Goal: Task Accomplishment & Management: Manage account settings

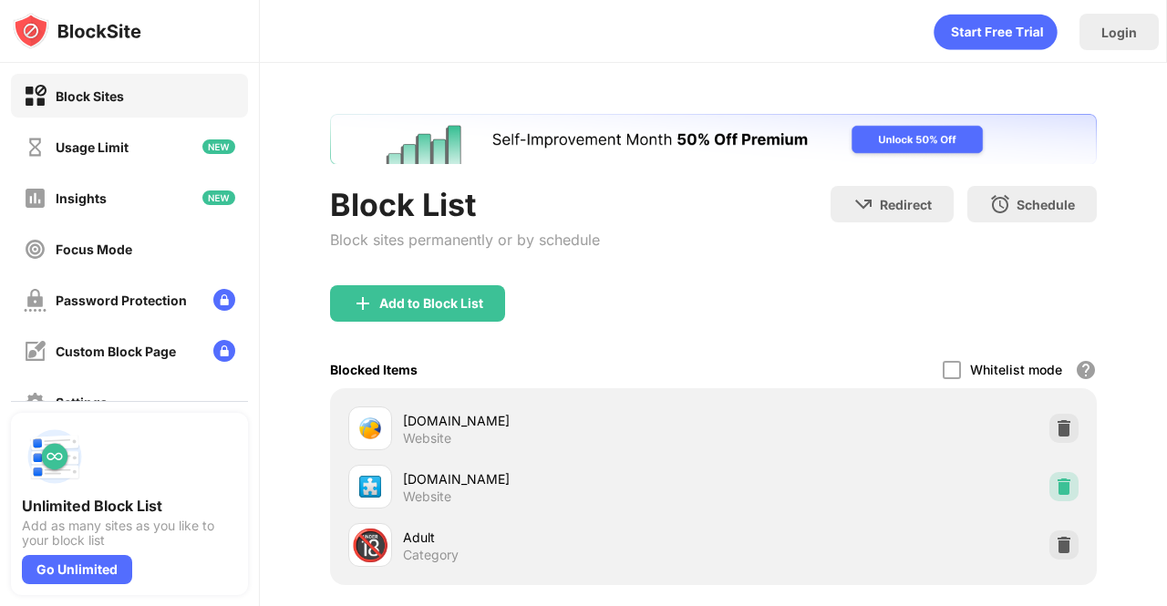
click at [1055, 489] on img at bounding box center [1064, 487] width 18 height 18
